Goal: Task Accomplishment & Management: Manage account settings

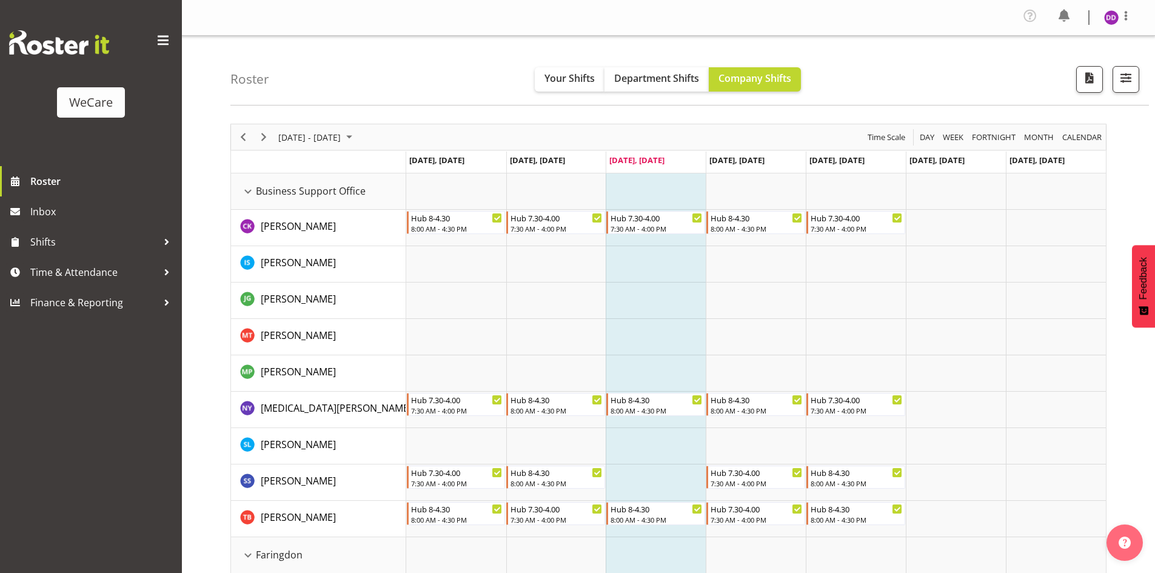
click at [1132, 62] on div "Roster Your Shifts Department Shifts Company Shifts All Locations Clear Busines…" at bounding box center [689, 71] width 919 height 70
click at [1127, 70] on span "button" at bounding box center [1126, 78] width 16 height 16
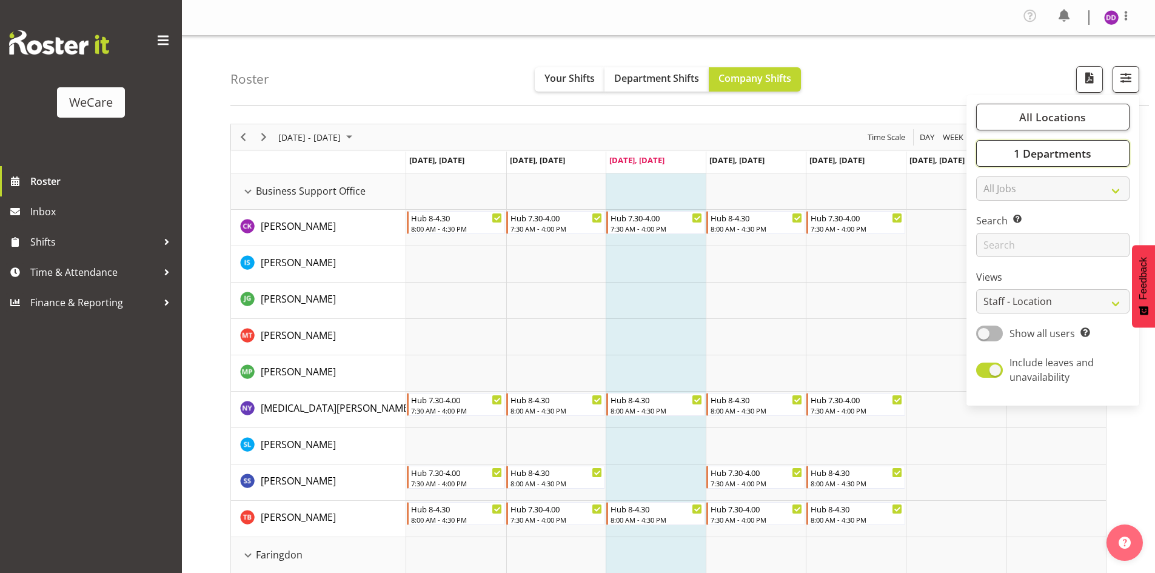
click at [1099, 142] on button "1 Departments" at bounding box center [1052, 153] width 153 height 27
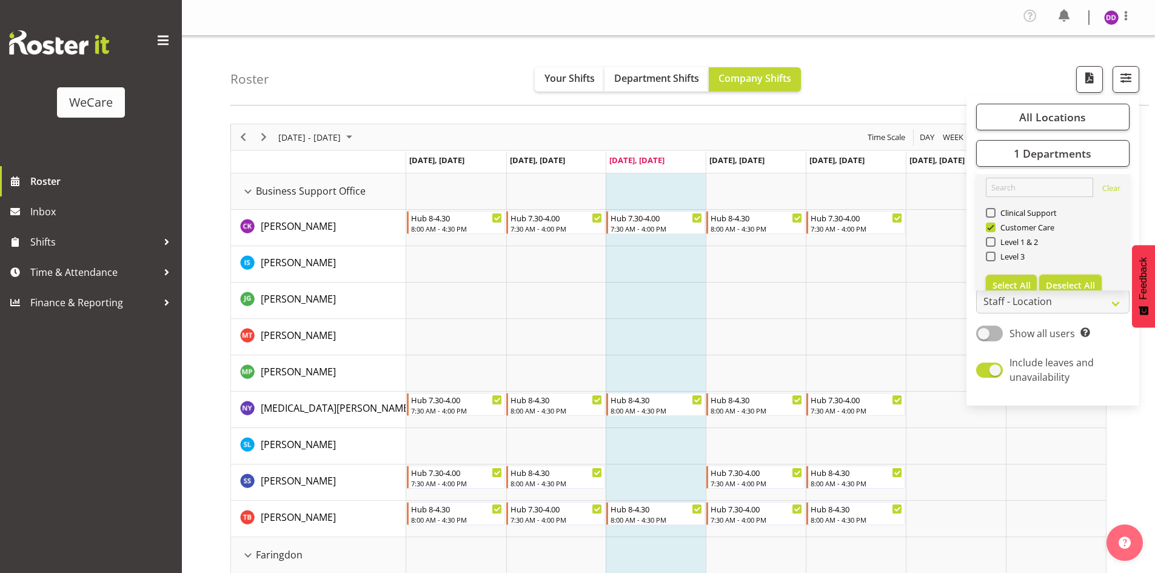
click at [1062, 277] on button "Deselect All" at bounding box center [1070, 286] width 62 height 22
checkbox input "false"
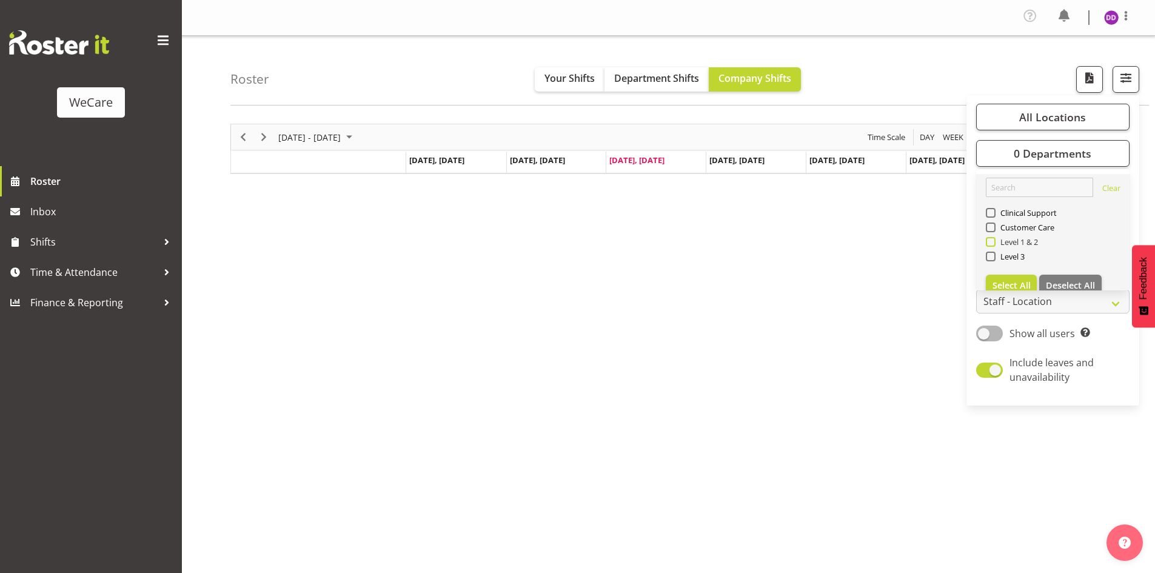
click at [1027, 243] on span "Level 1 & 2" at bounding box center [1017, 242] width 43 height 10
click at [994, 243] on input "Level 1 & 2" at bounding box center [990, 242] width 8 height 8
checkbox input "true"
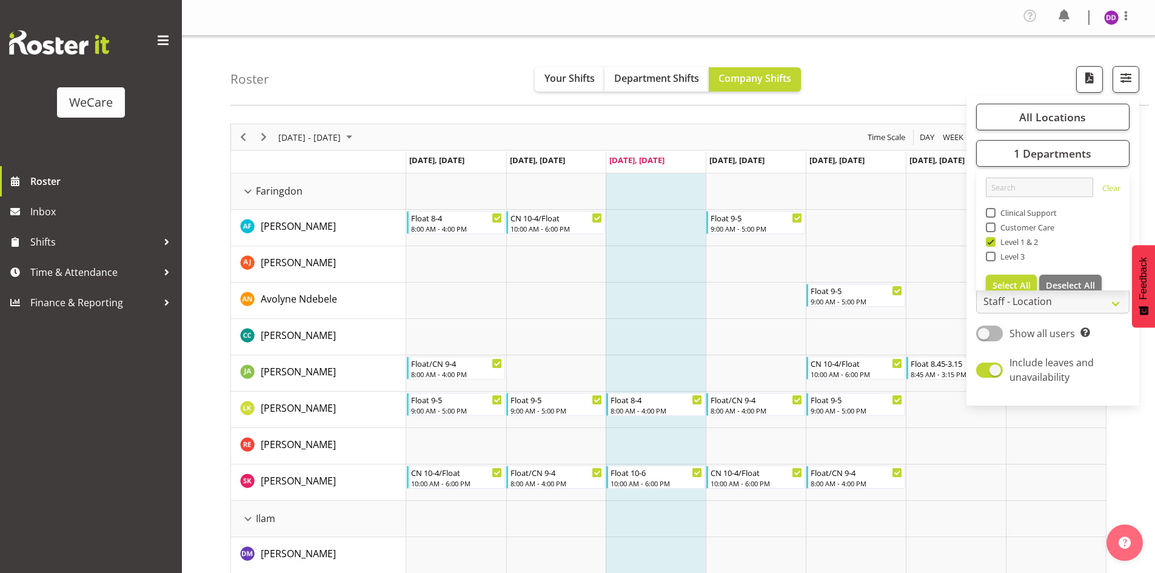
click at [389, 84] on div "Roster Your Shifts Department Shifts Company Shifts All Locations Clear Busines…" at bounding box center [689, 71] width 919 height 70
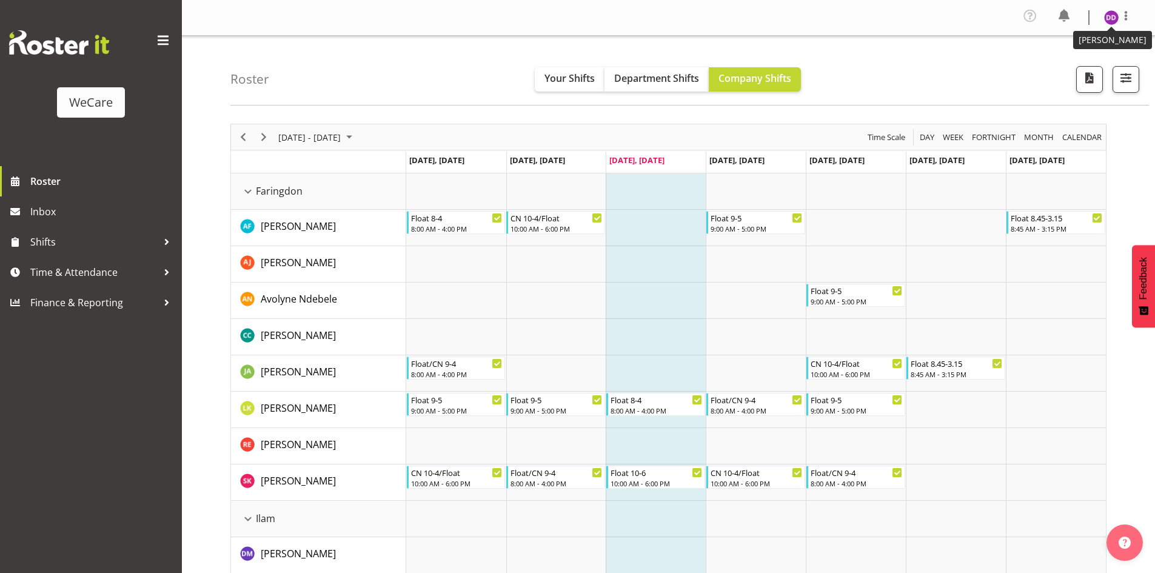
click at [1111, 14] on img at bounding box center [1111, 17] width 15 height 15
click at [1076, 61] on link "Log Out" at bounding box center [1075, 67] width 116 height 22
